Goal: Task Accomplishment & Management: Manage account settings

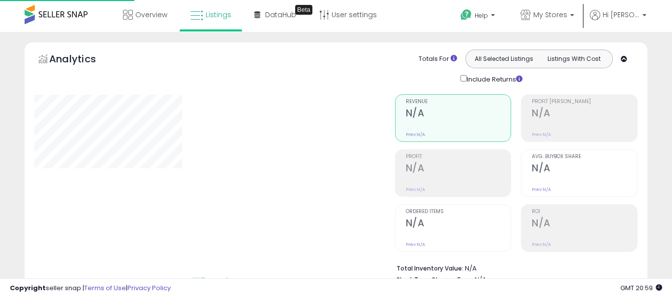
type input "*********"
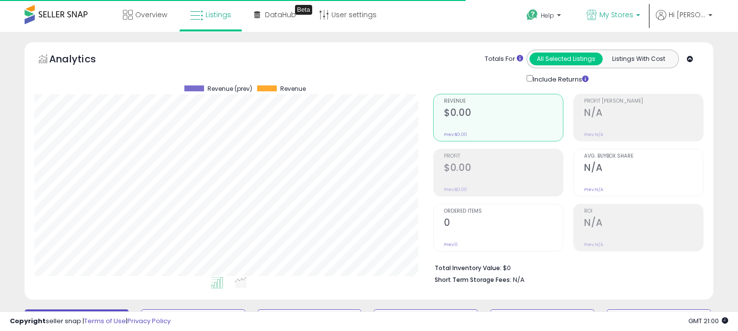
scroll to position [202, 399]
click at [628, 20] on p "My Stores" at bounding box center [614, 16] width 54 height 12
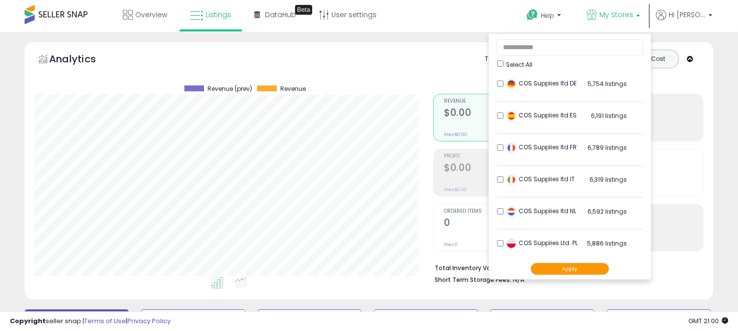
click at [503, 62] on div "Select All" at bounding box center [570, 51] width 147 height 34
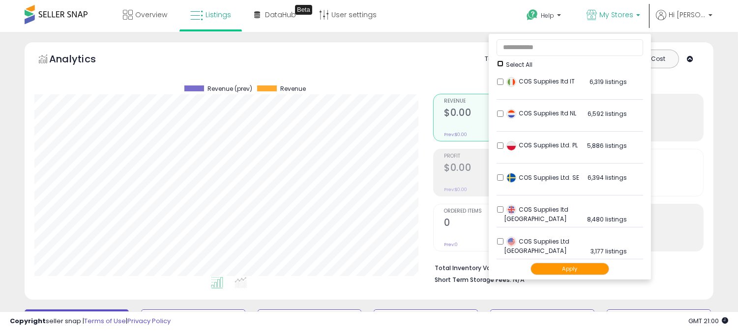
scroll to position [102, 0]
click at [578, 271] on button "Apply" at bounding box center [570, 269] width 79 height 12
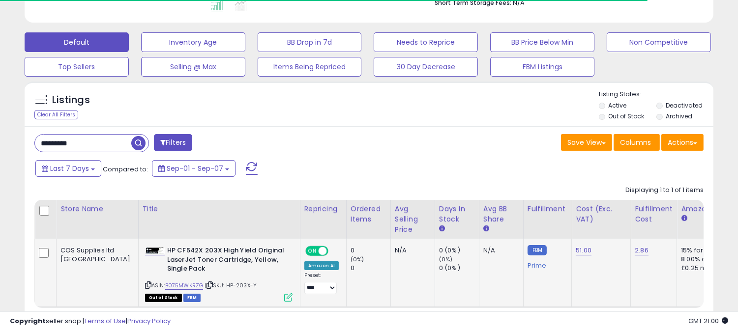
scroll to position [328, 0]
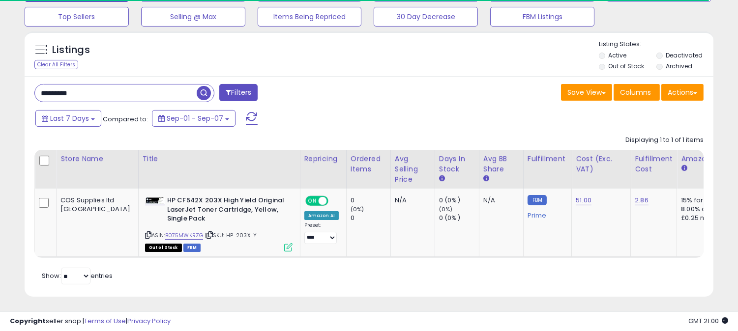
drag, startPoint x: 106, startPoint y: 90, endPoint x: 0, endPoint y: 90, distance: 105.7
click at [0, 90] on div "**********" at bounding box center [369, 18] width 738 height 629
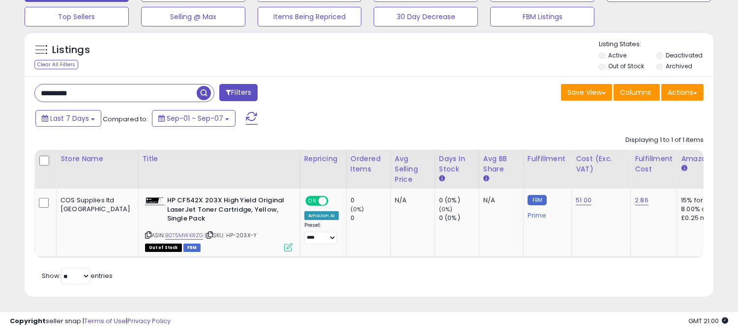
paste input "*"
type input "**********"
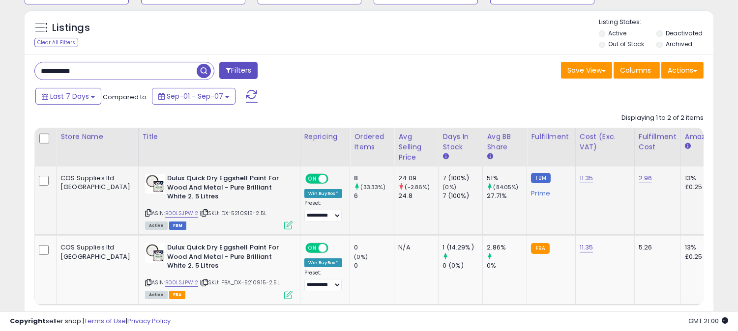
scroll to position [353, 0]
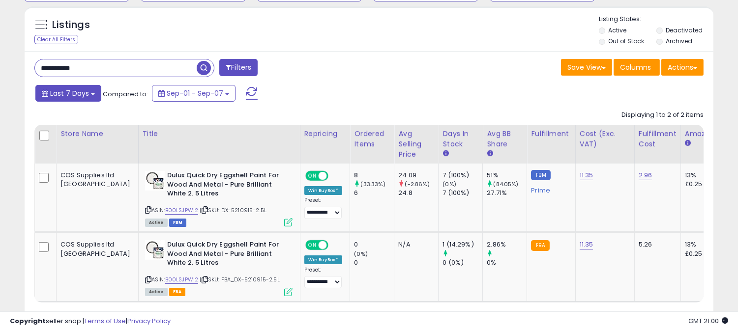
click at [82, 96] on span "Last 7 Days" at bounding box center [69, 94] width 39 height 10
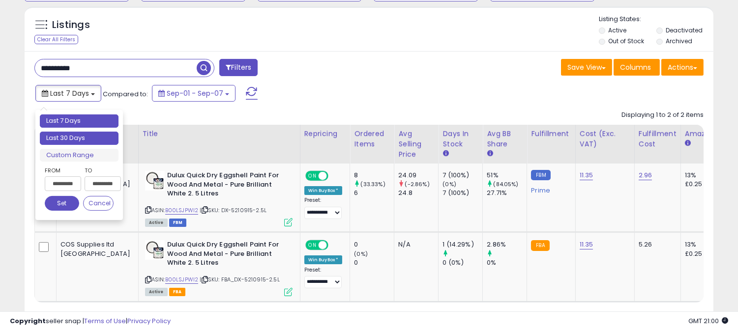
type input "**********"
click at [87, 135] on li "Last 30 Days" at bounding box center [79, 138] width 79 height 13
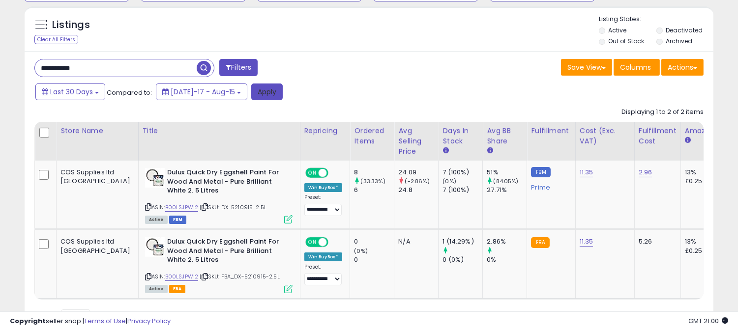
click at [257, 94] on button "Apply" at bounding box center [266, 92] width 31 height 17
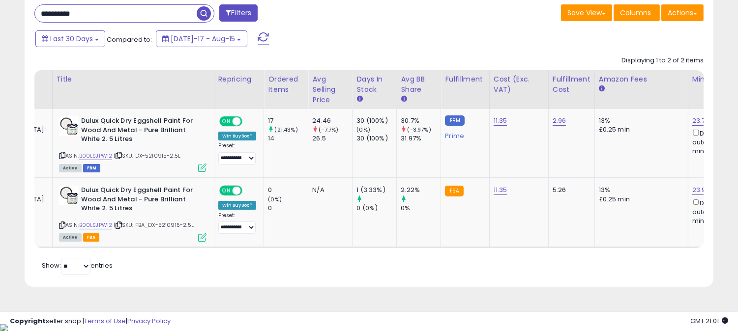
scroll to position [0, 0]
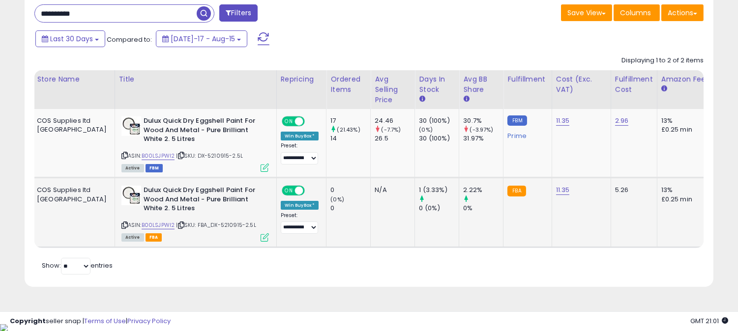
click at [121, 219] on div "ASIN: B00LSJPWI2 | SKU: FBA_DX-5210915-2.5L Active FBA" at bounding box center [195, 213] width 148 height 55
click at [142, 222] on link "B00LSJPWI2" at bounding box center [158, 225] width 33 height 8
click at [261, 164] on icon at bounding box center [265, 168] width 8 height 8
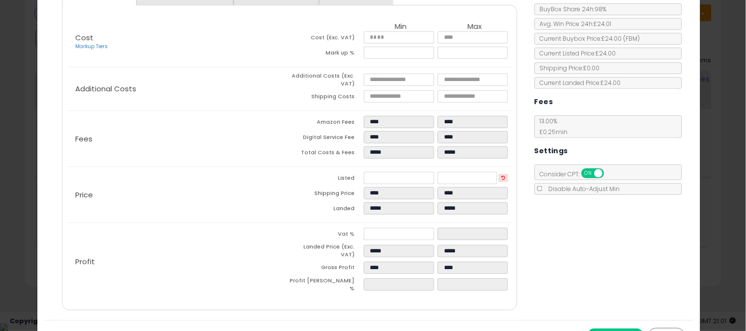
click at [669, 328] on button "Cancel" at bounding box center [666, 336] width 37 height 17
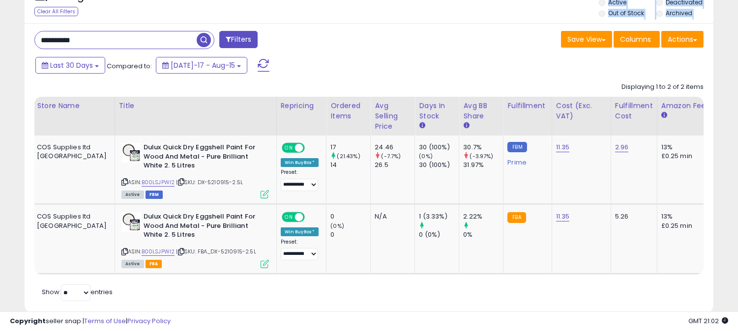
drag, startPoint x: 107, startPoint y: 5, endPoint x: 22, endPoint y: 7, distance: 85.1
click at [22, 7] on div "Listings Clear All Filters" at bounding box center [369, 149] width 704 height 353
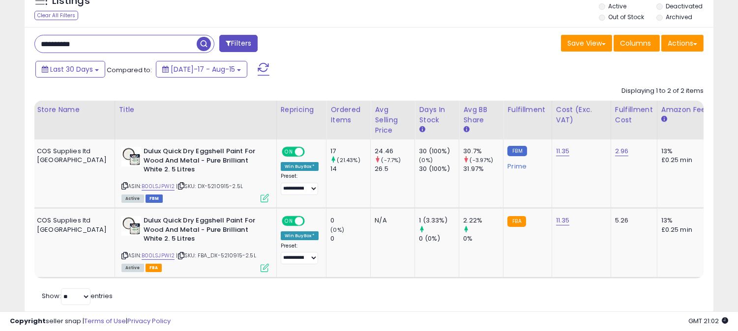
drag, startPoint x: 86, startPoint y: 38, endPoint x: 19, endPoint y: 30, distance: 67.4
click at [19, 30] on div "Listings Clear All Filters" at bounding box center [369, 153] width 704 height 353
paste input "text"
type input "********"
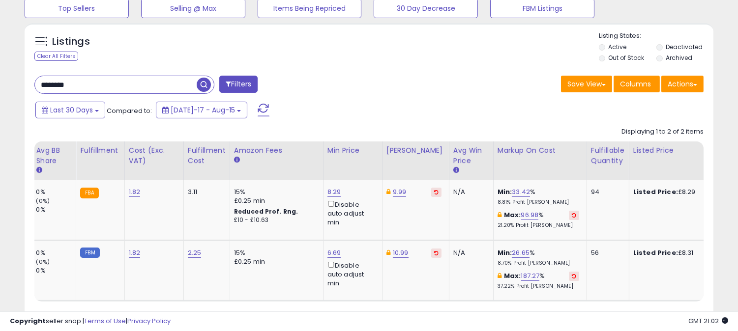
scroll to position [0, 144]
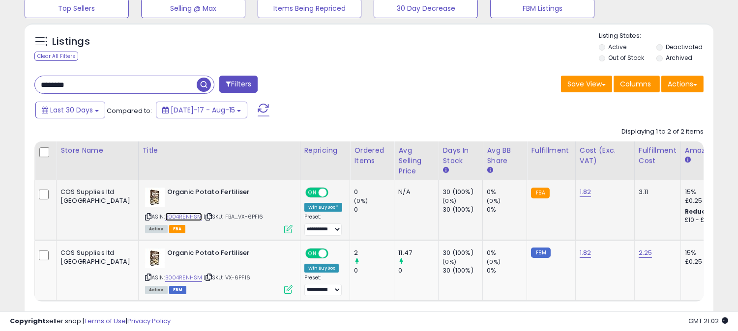
click at [165, 215] on link "B004RENHSM" at bounding box center [183, 217] width 37 height 8
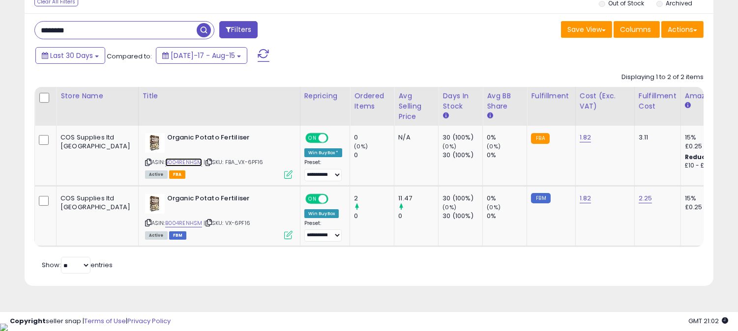
scroll to position [0, 115]
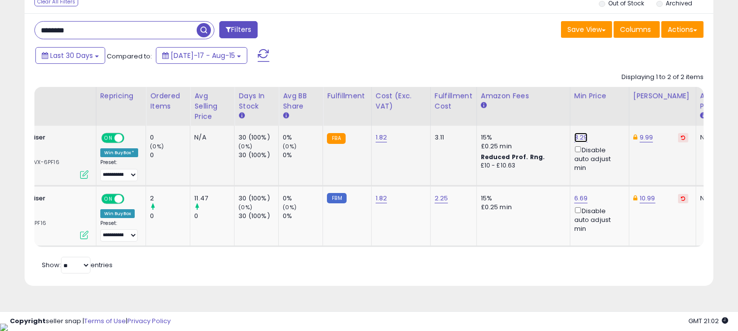
click at [574, 136] on link "8.29" at bounding box center [581, 138] width 14 height 10
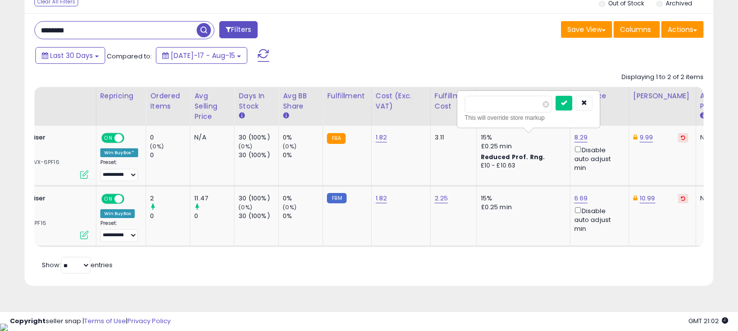
drag, startPoint x: 509, startPoint y: 108, endPoint x: 440, endPoint y: 106, distance: 69.4
click at [440, 106] on table "Store Name Title" at bounding box center [652, 167] width 1644 height 161
type input "****"
click button "submit" at bounding box center [564, 103] width 17 height 15
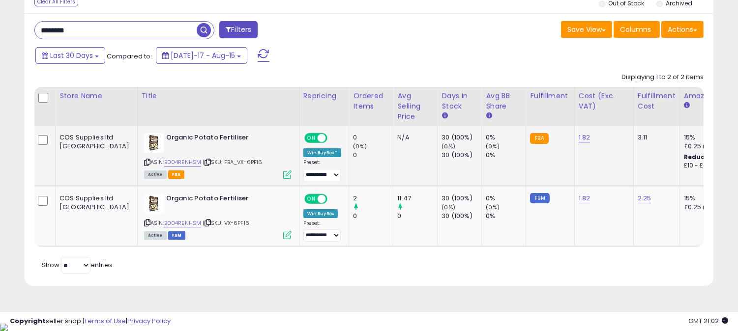
click at [283, 173] on icon at bounding box center [287, 175] width 8 height 8
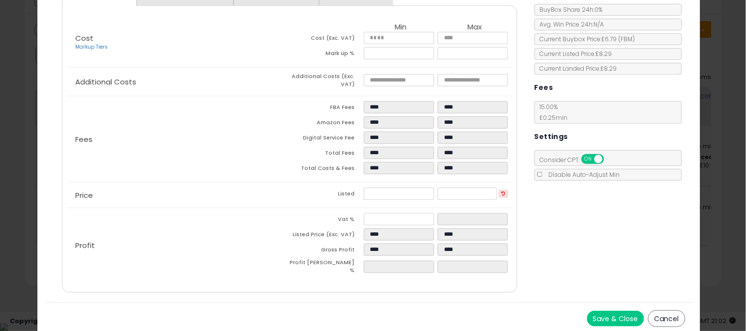
click at [661, 312] on button "Cancel" at bounding box center [666, 319] width 37 height 17
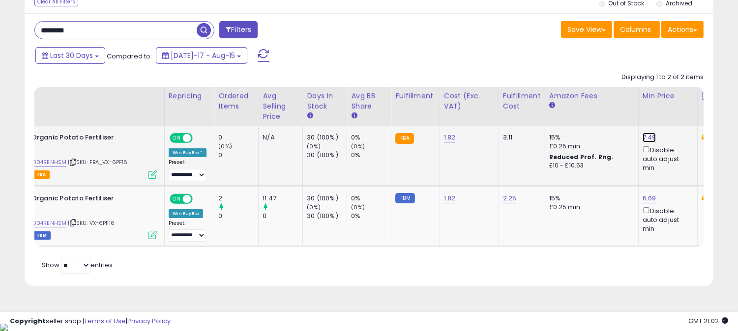
click at [643, 139] on link "7.49" at bounding box center [650, 138] width 14 height 10
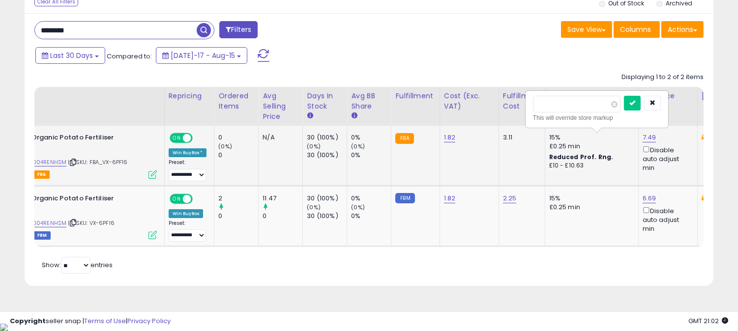
type input "****"
click button "submit" at bounding box center [632, 103] width 17 height 15
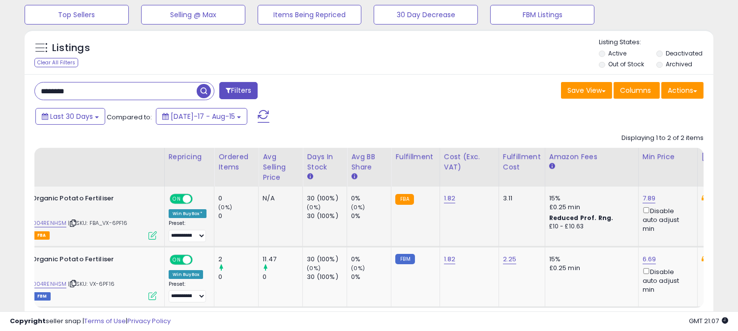
scroll to position [390, 0]
